Goal: Obtain resource: Download file/media

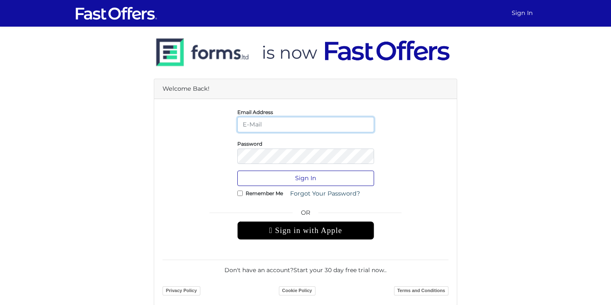
type input "Allie@condos.ca"
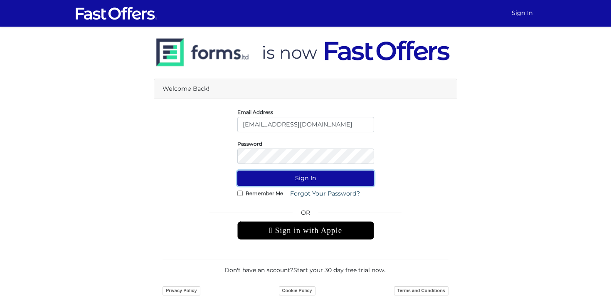
click at [341, 182] on button "Sign In" at bounding box center [305, 178] width 137 height 15
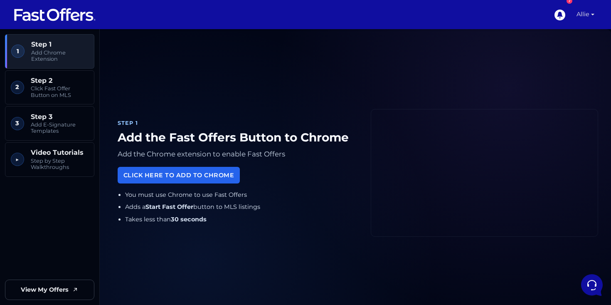
click at [589, 16] on link "Allie" at bounding box center [586, 14] width 25 height 29
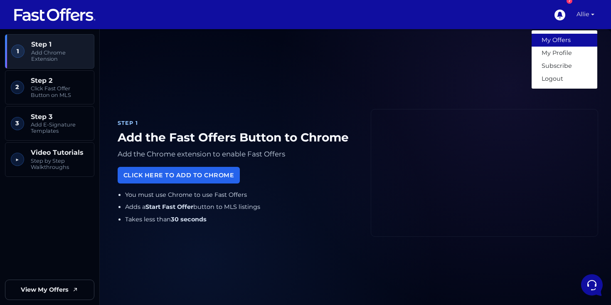
click at [558, 43] on link "My Offers" at bounding box center [565, 40] width 66 height 13
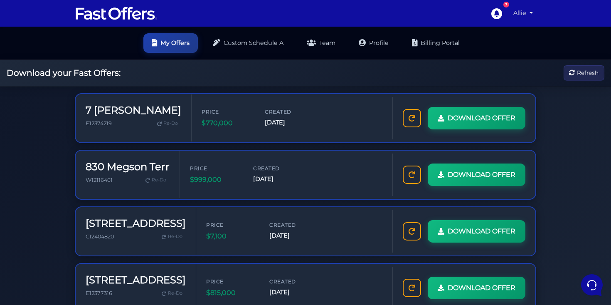
click at [521, 13] on link "Allie" at bounding box center [523, 13] width 26 height 16
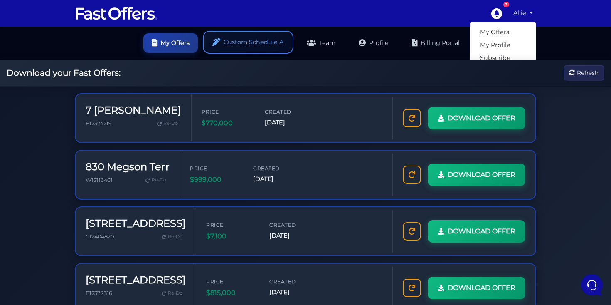
click at [260, 42] on link "Custom Schedule A" at bounding box center [248, 42] width 87 height 20
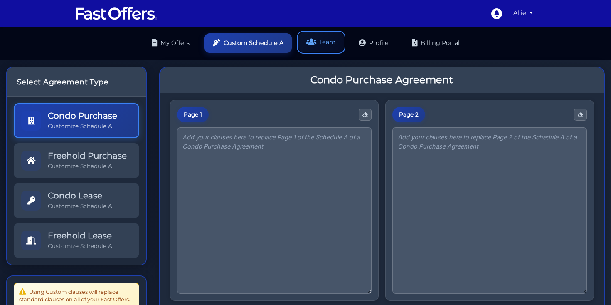
click at [314, 40] on icon at bounding box center [311, 42] width 10 height 8
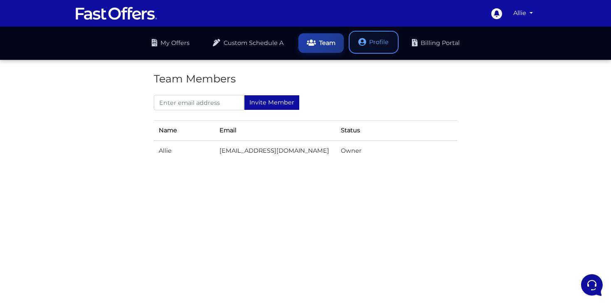
click at [378, 45] on link "Profile" at bounding box center [374, 42] width 47 height 20
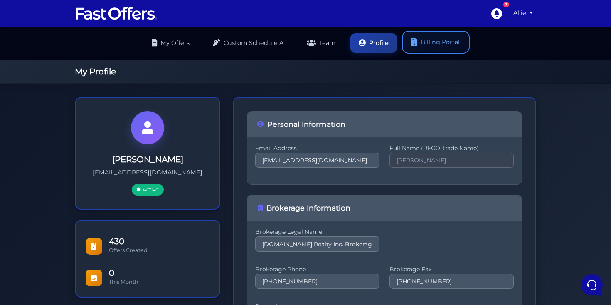
click at [441, 45] on link "Billing Portal" at bounding box center [436, 42] width 64 height 20
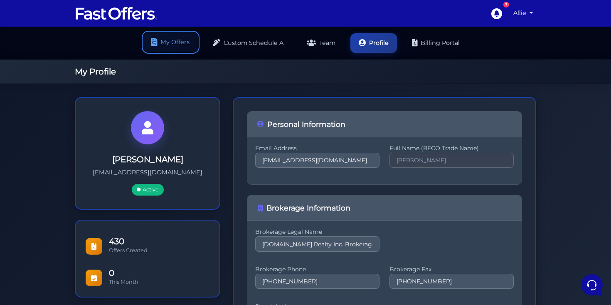
click at [185, 42] on link "My Offers" at bounding box center [170, 42] width 54 height 20
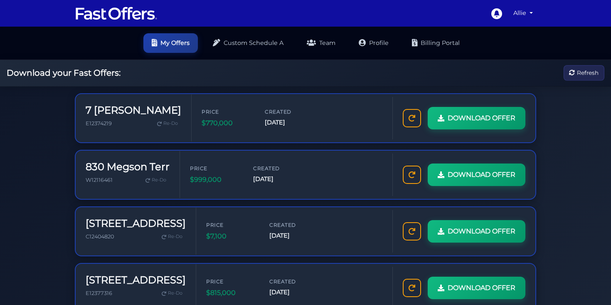
click at [133, 14] on img at bounding box center [116, 13] width 83 height 16
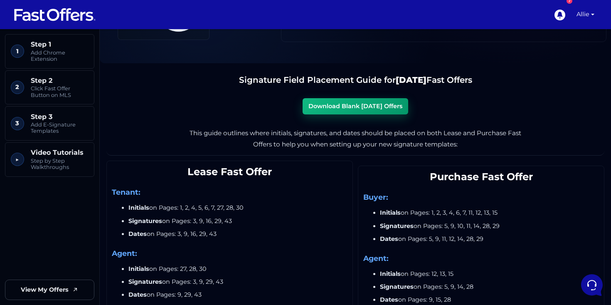
scroll to position [843, 0]
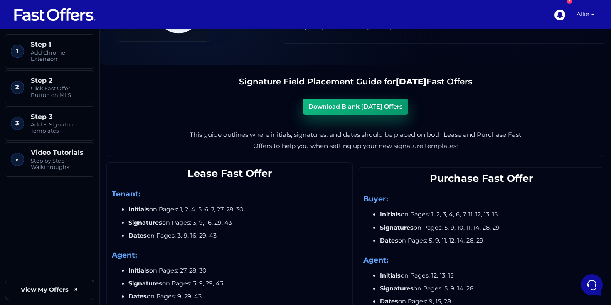
click at [337, 109] on link "Download Blank [DATE] Offers" at bounding box center [356, 107] width 106 height 16
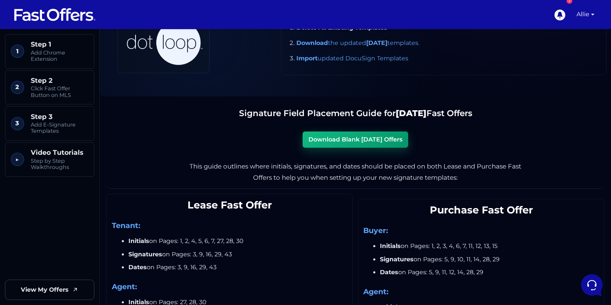
scroll to position [813, 0]
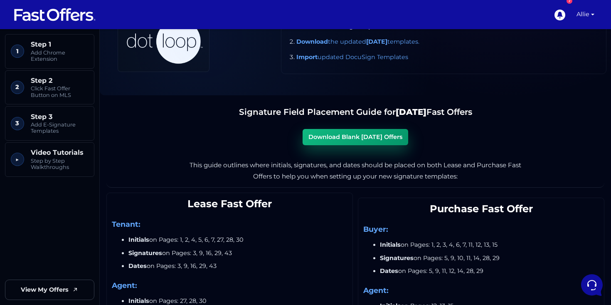
click at [363, 139] on link "Download Blank [DATE] Offers" at bounding box center [356, 137] width 106 height 16
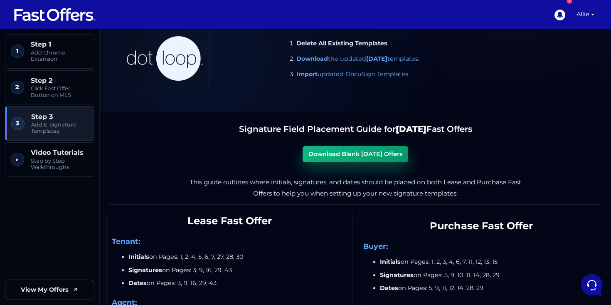
scroll to position [769, 0]
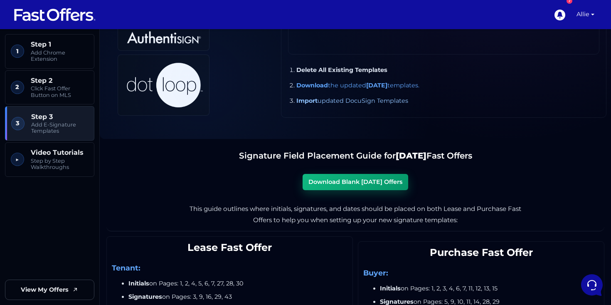
click at [360, 101] on link "Import updated DocuSign Templates" at bounding box center [353, 100] width 112 height 7
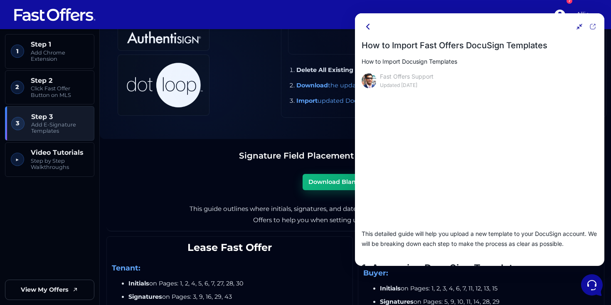
click at [582, 26] on icon at bounding box center [579, 26] width 7 height 7
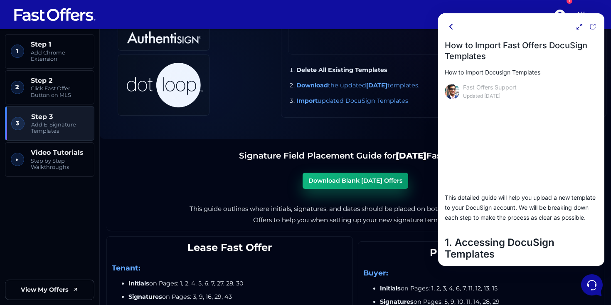
click at [370, 181] on link "Download Blank [DATE] Offers" at bounding box center [356, 181] width 106 height 16
